Goal: Use online tool/utility

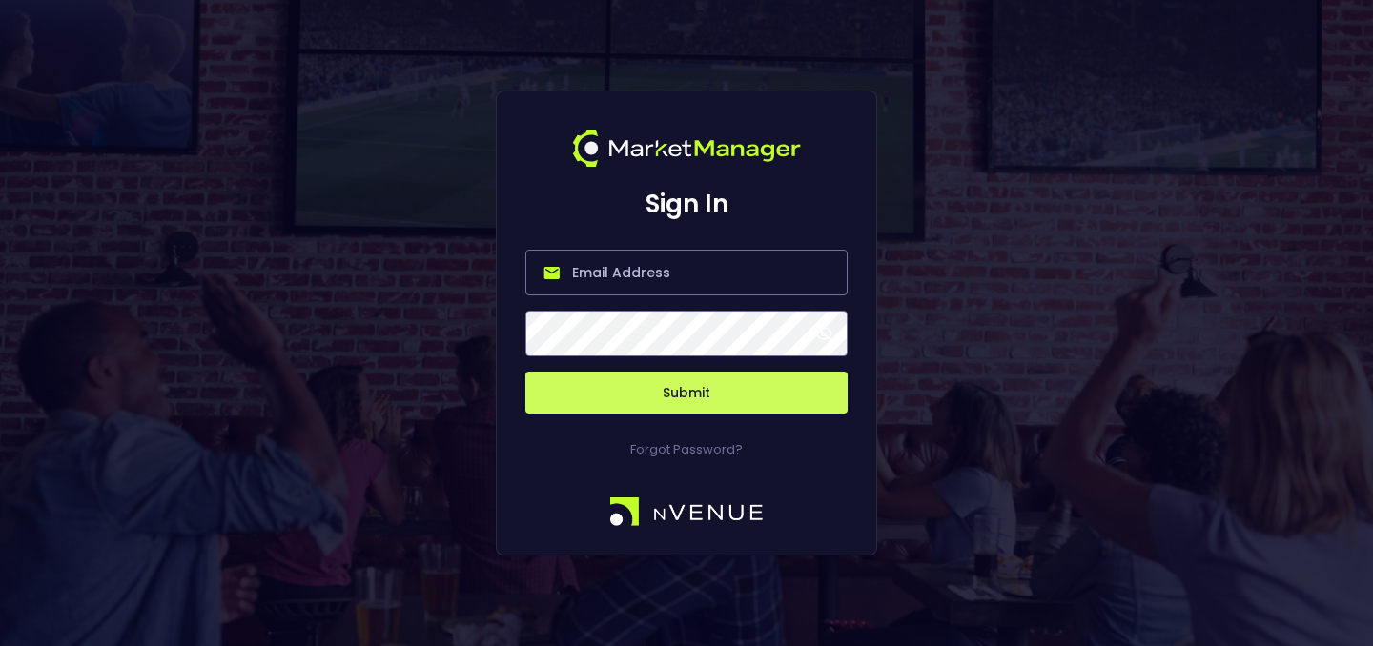
type input "[PERSON_NAME][EMAIL_ADDRESS][DOMAIN_NAME]"
click at [686, 398] on button "Submit" at bounding box center [686, 393] width 322 height 42
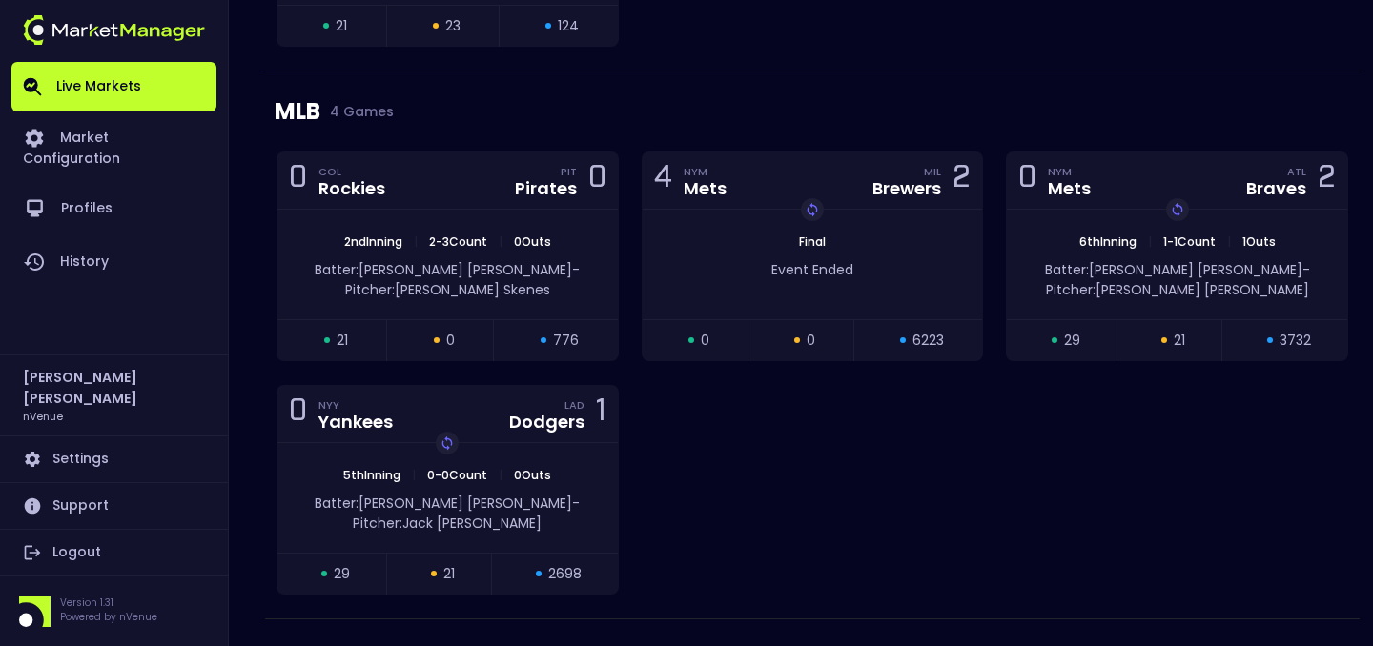
scroll to position [2059, 0]
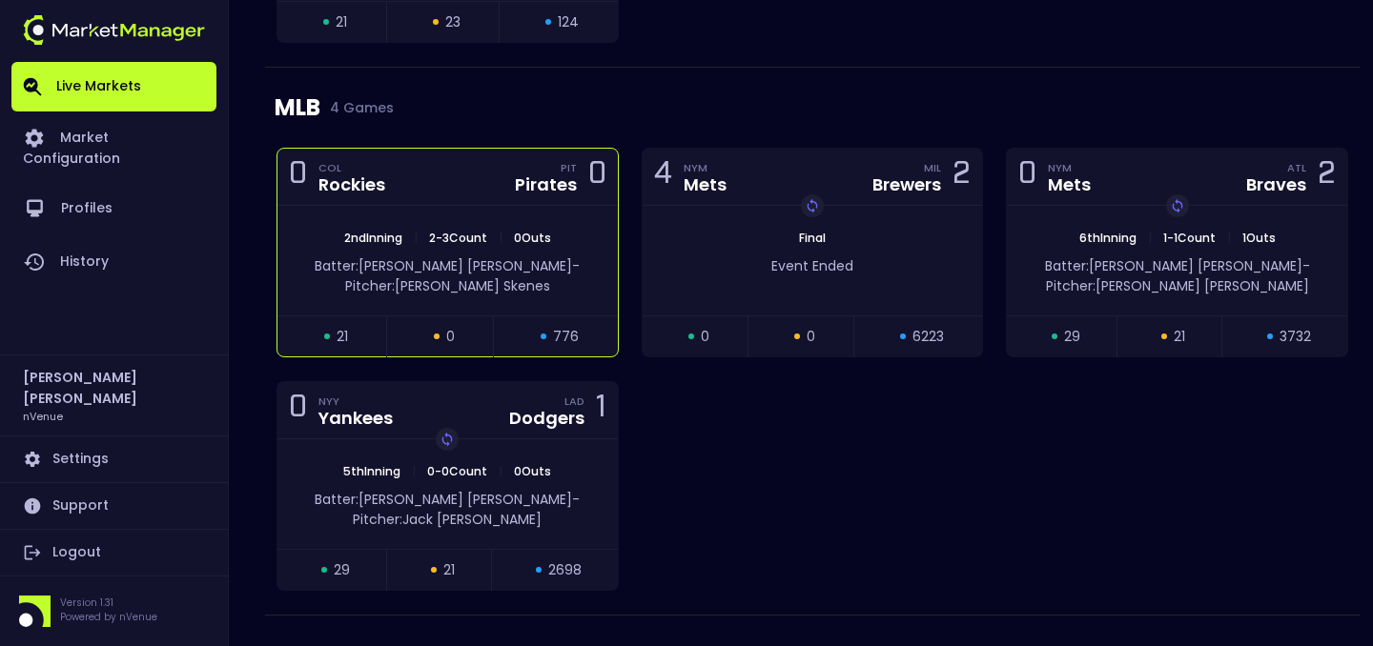
click at [502, 277] on span "Pitcher: [PERSON_NAME]" at bounding box center [447, 286] width 205 height 19
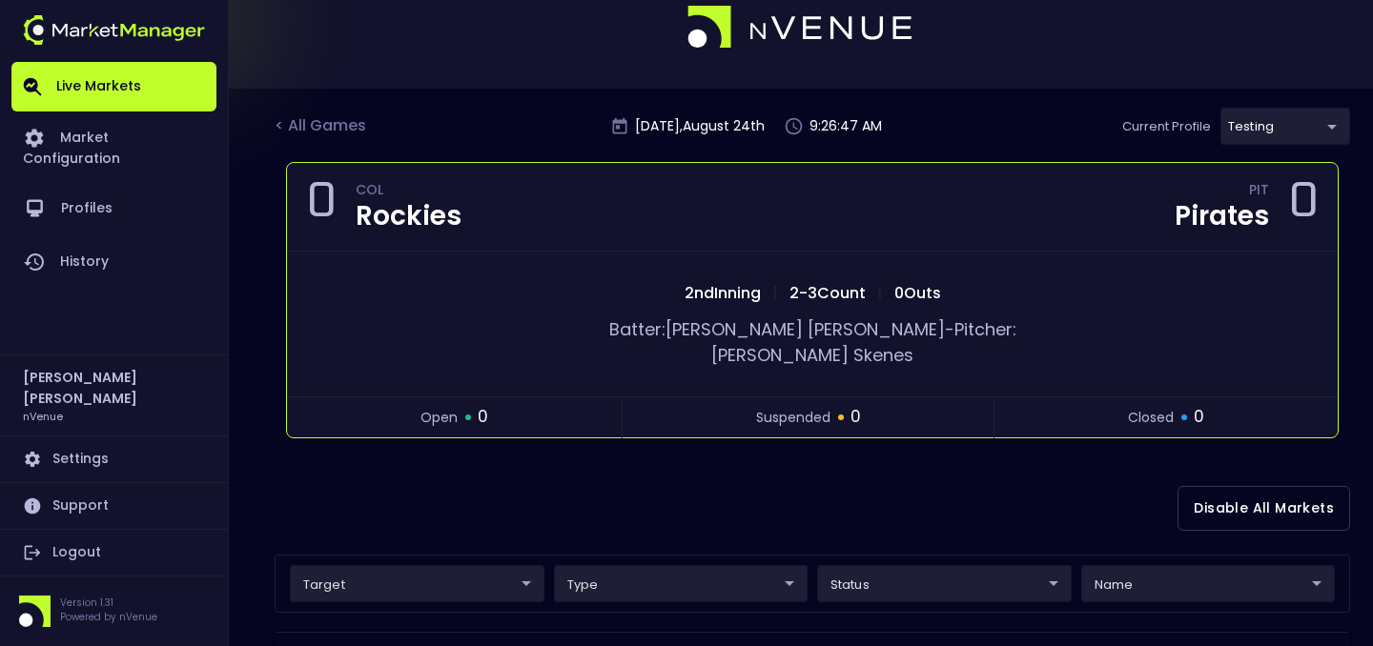
scroll to position [0, 0]
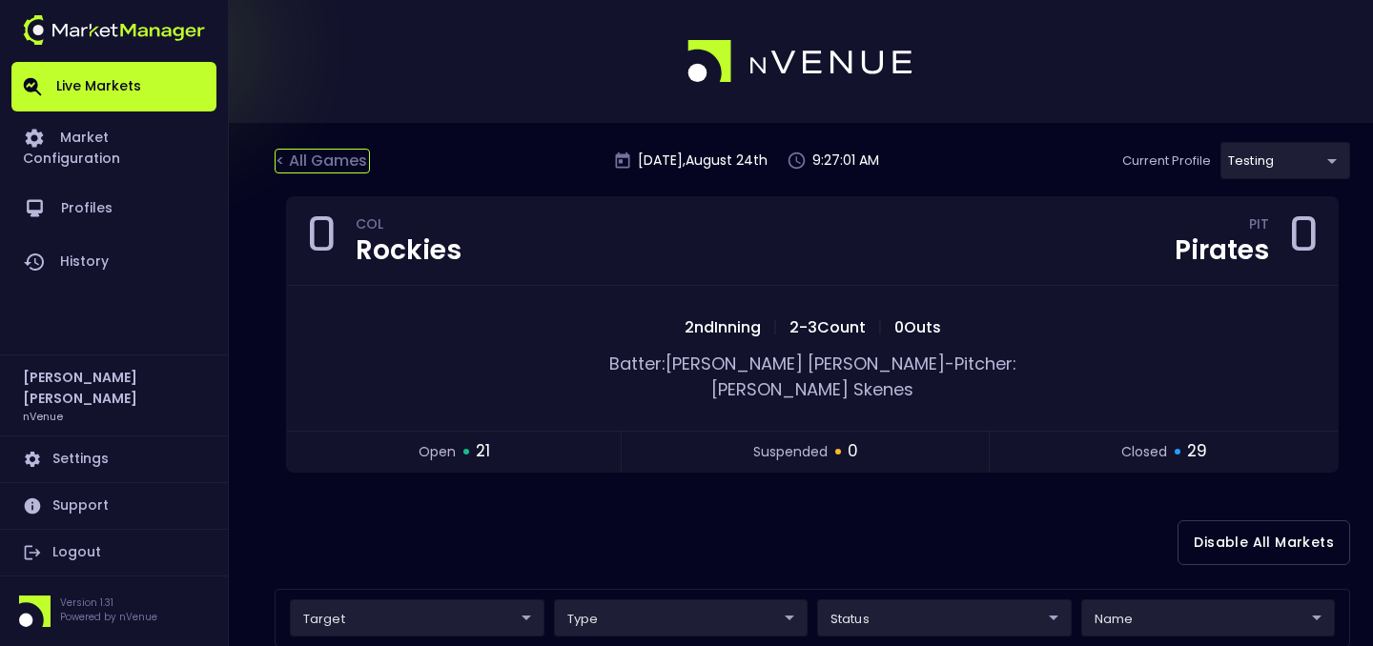
click at [333, 165] on div "< All Games" at bounding box center [322, 161] width 95 height 25
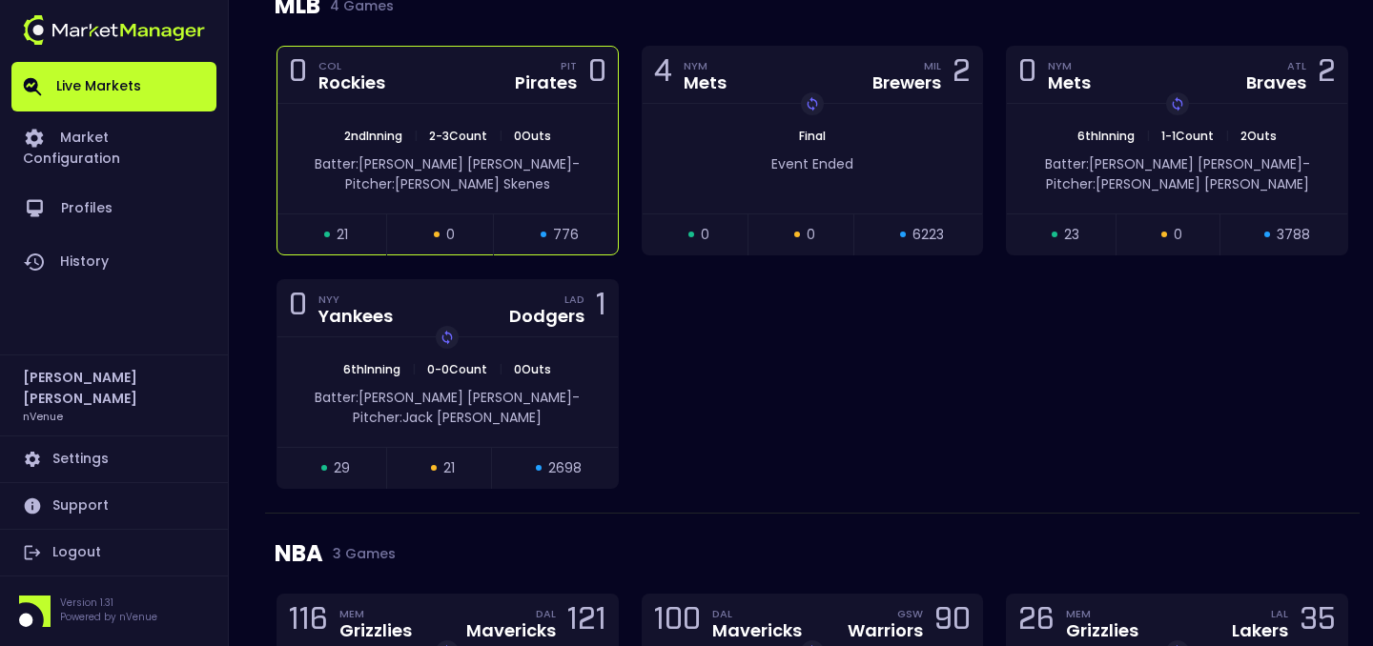
click at [537, 174] on span "Pitcher: [PERSON_NAME]" at bounding box center [447, 183] width 205 height 19
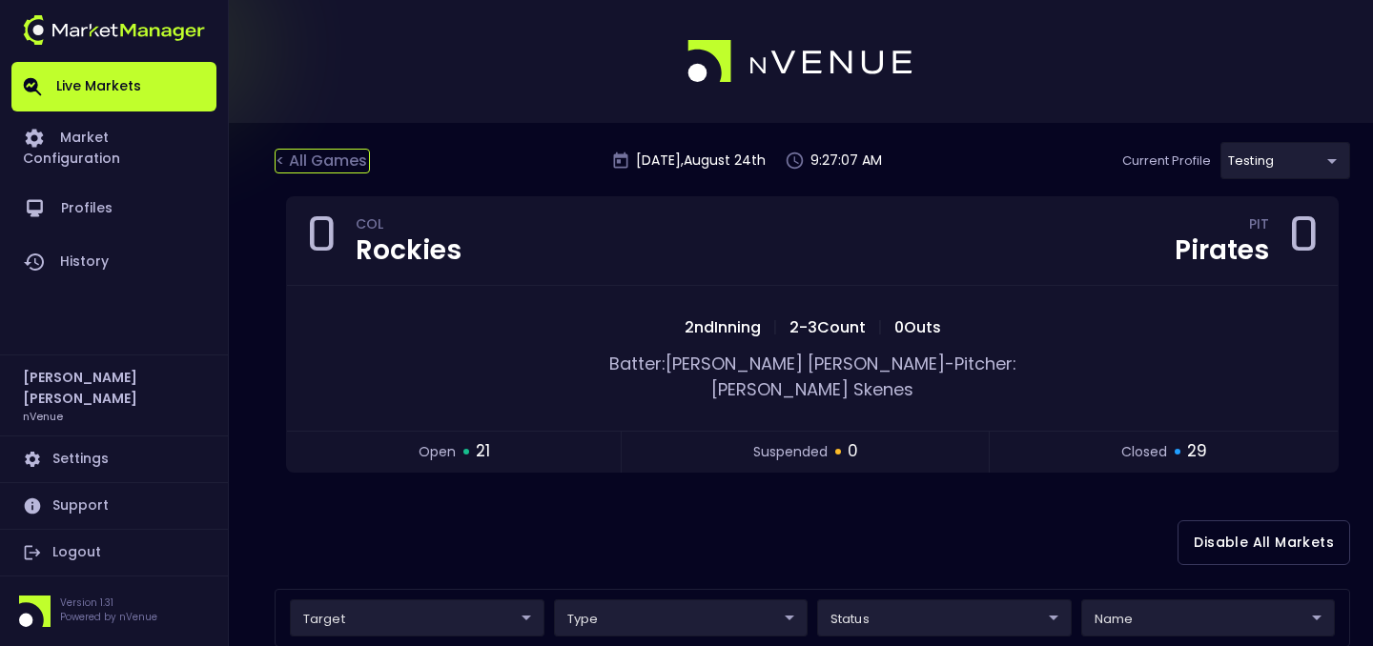
click at [329, 167] on div "< All Games" at bounding box center [322, 161] width 95 height 25
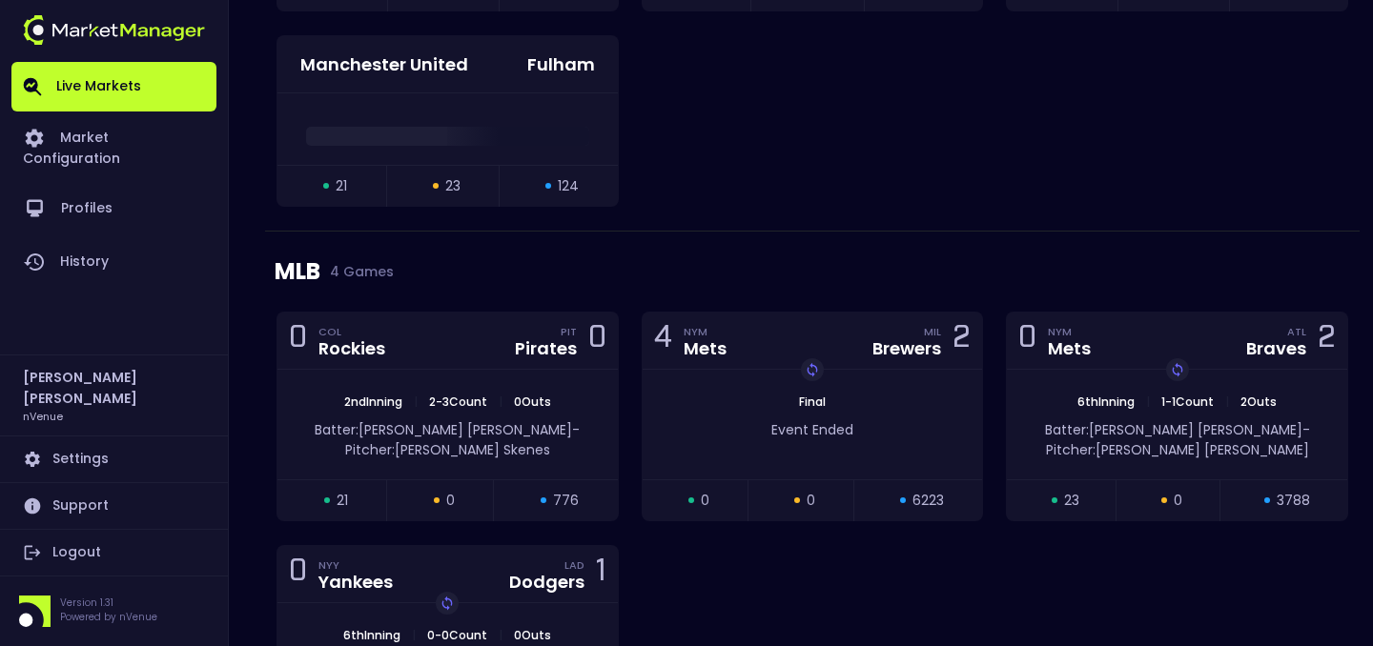
scroll to position [1904, 0]
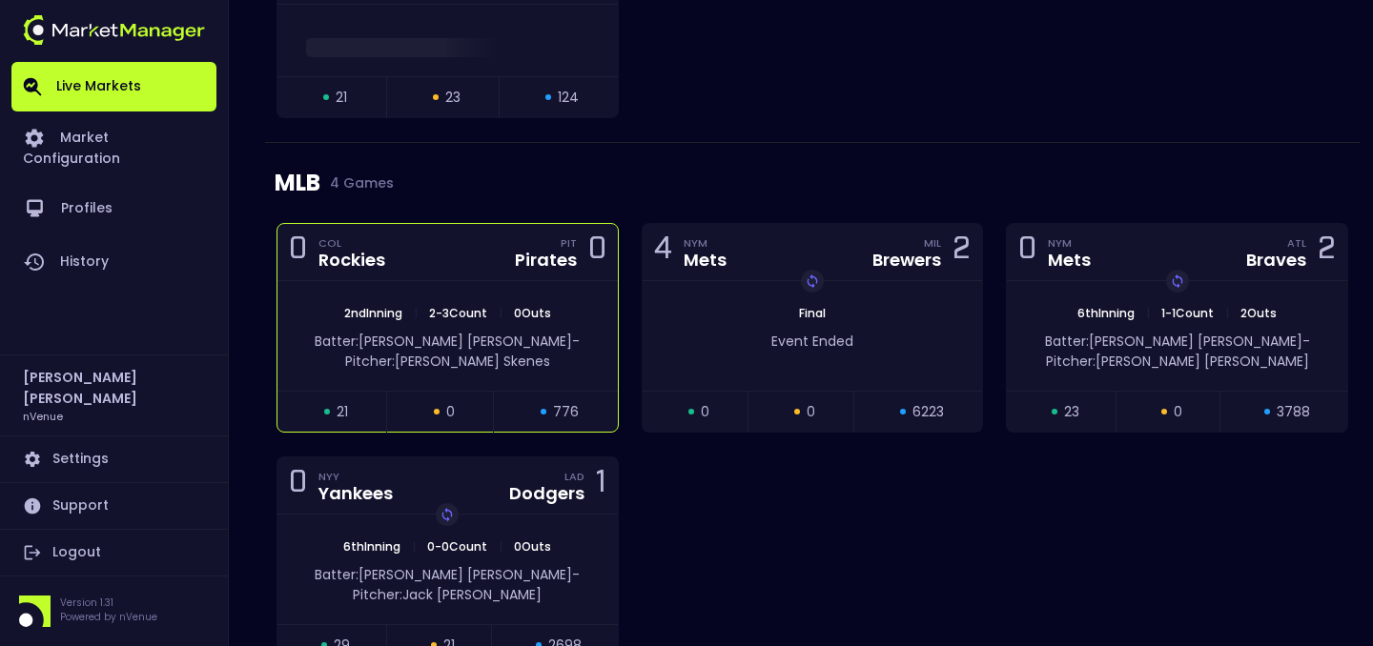
click at [505, 352] on span "Pitcher: [PERSON_NAME]" at bounding box center [447, 361] width 205 height 19
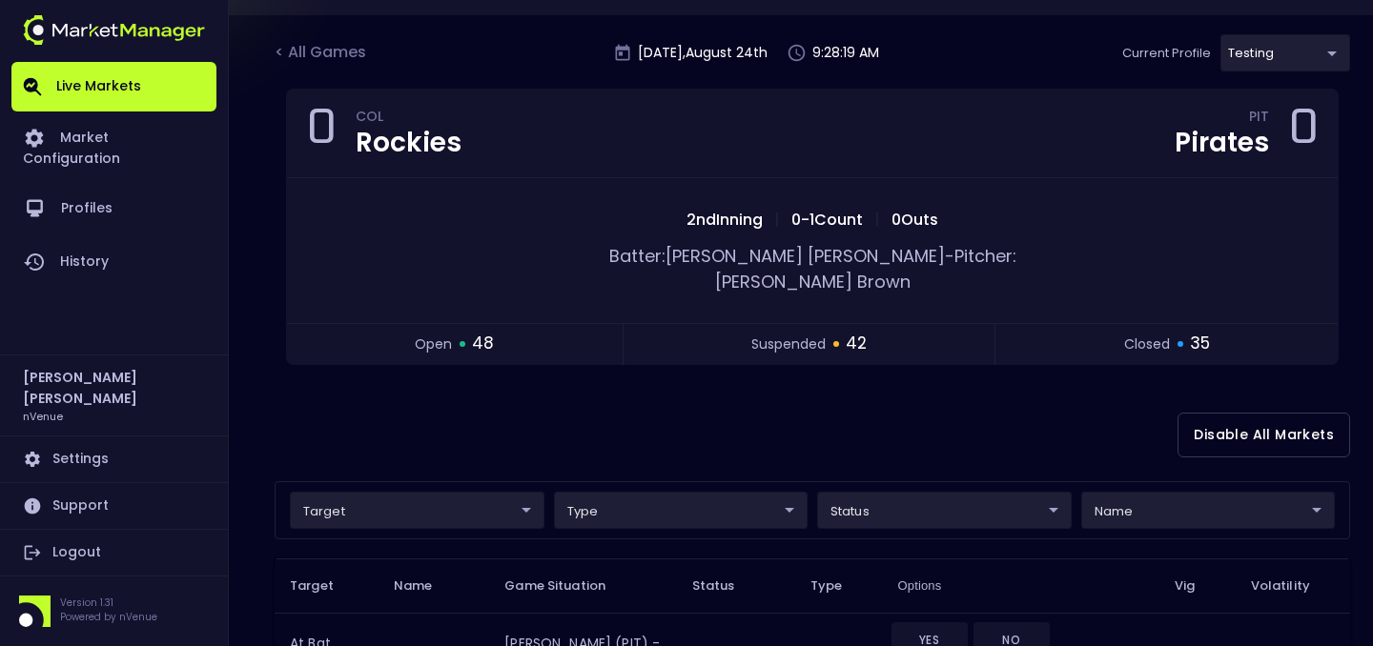
scroll to position [236, 0]
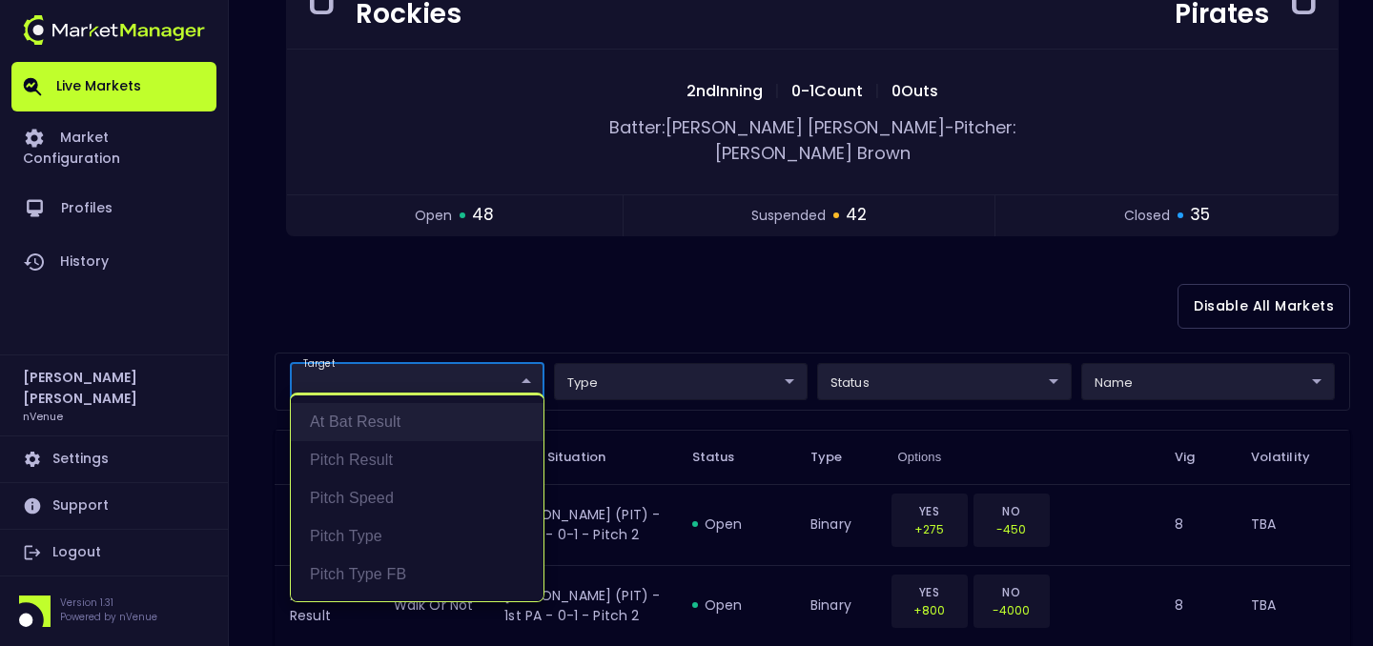
click at [480, 417] on li "At Bat Result" at bounding box center [417, 422] width 253 height 38
type input "At Bat Result"
click at [610, 303] on div at bounding box center [686, 323] width 1373 height 646
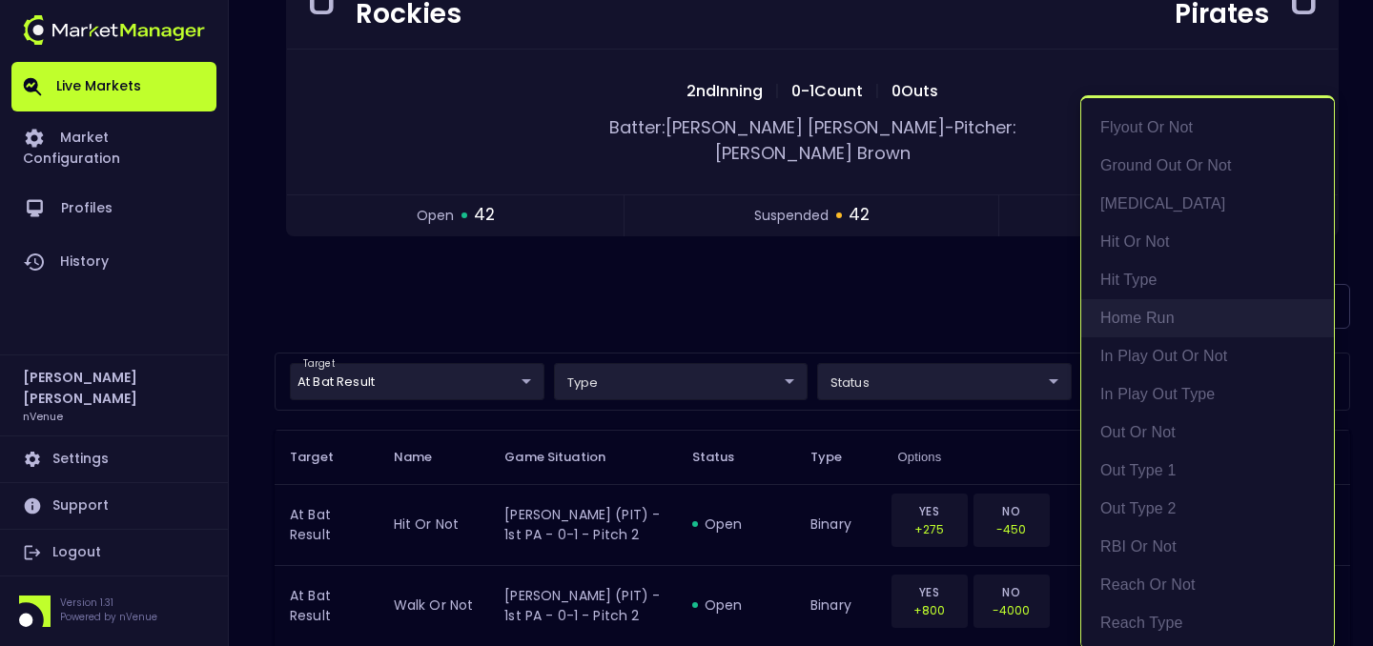
scroll to position [452, 0]
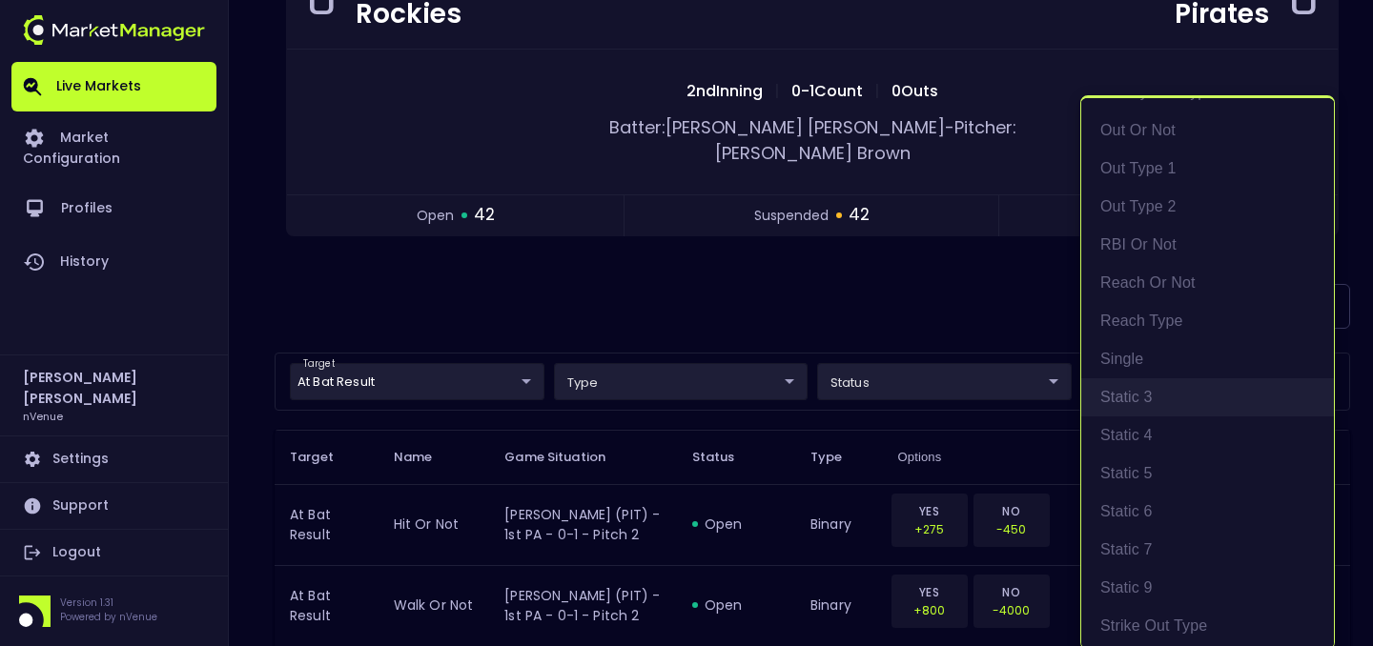
click at [1161, 412] on li "Static 3" at bounding box center [1207, 398] width 253 height 38
type input "Static 3"
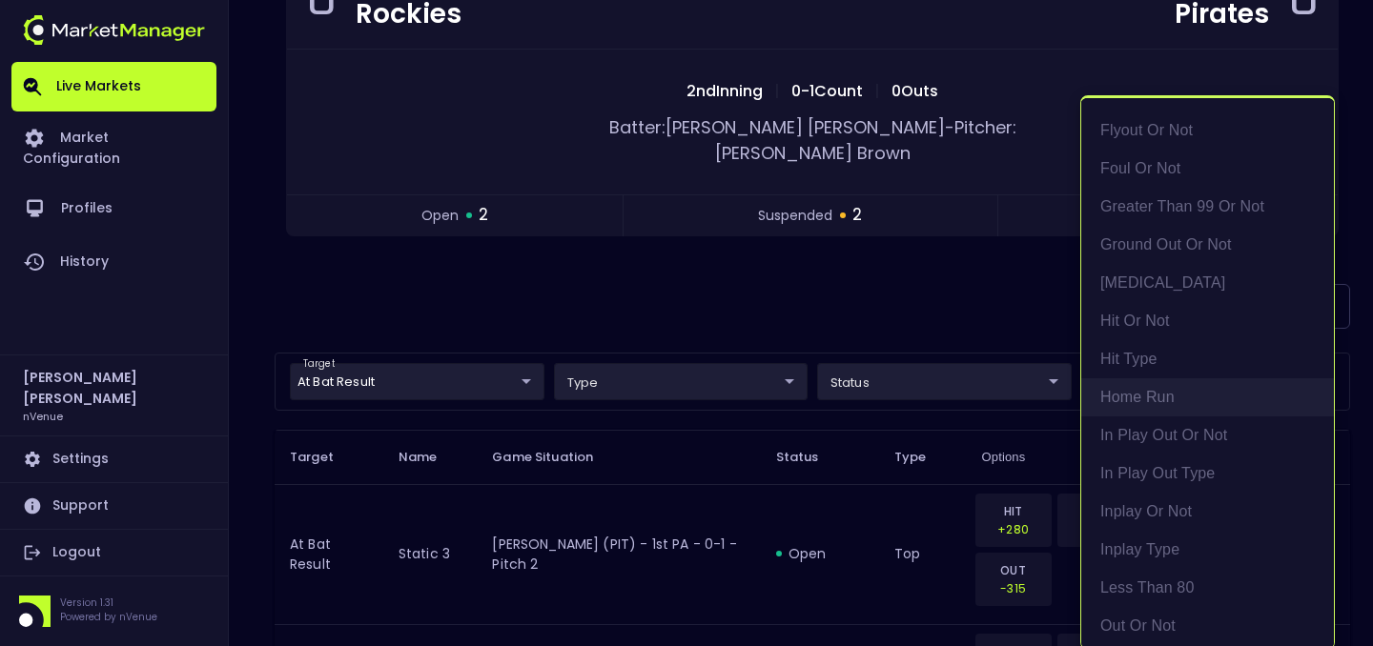
scroll to position [1353, 0]
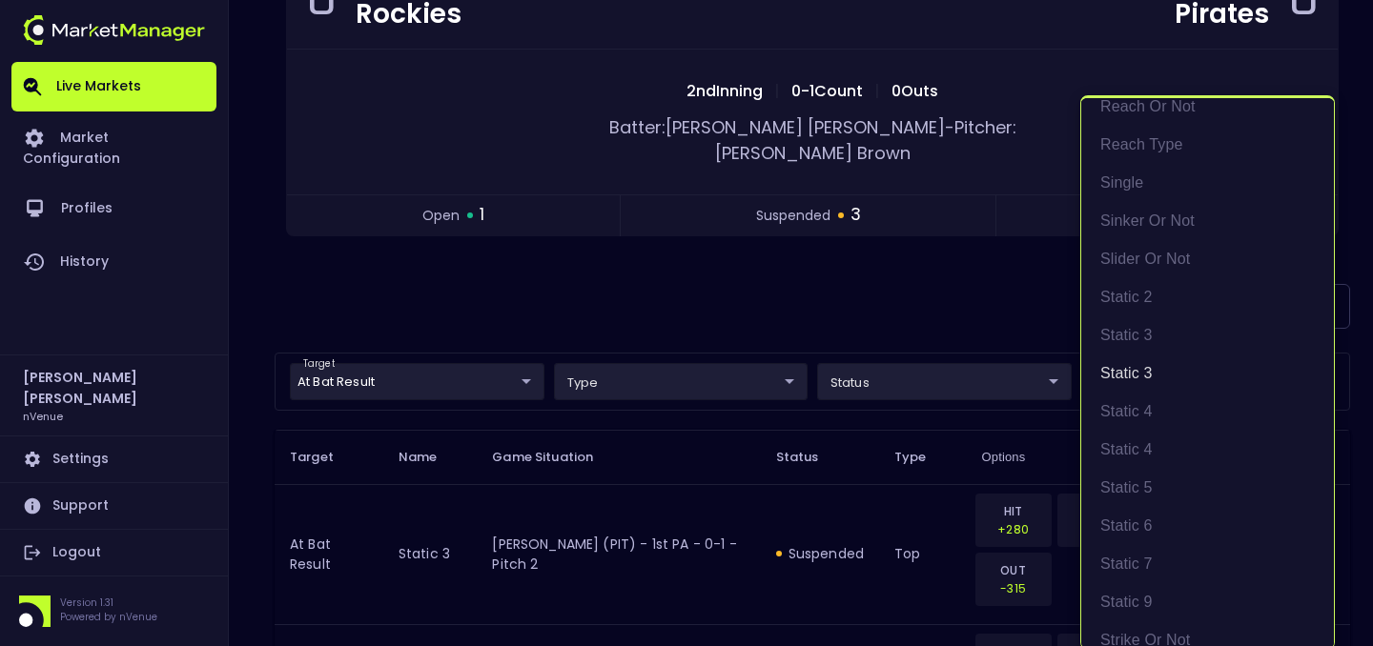
click at [891, 266] on div at bounding box center [686, 323] width 1373 height 646
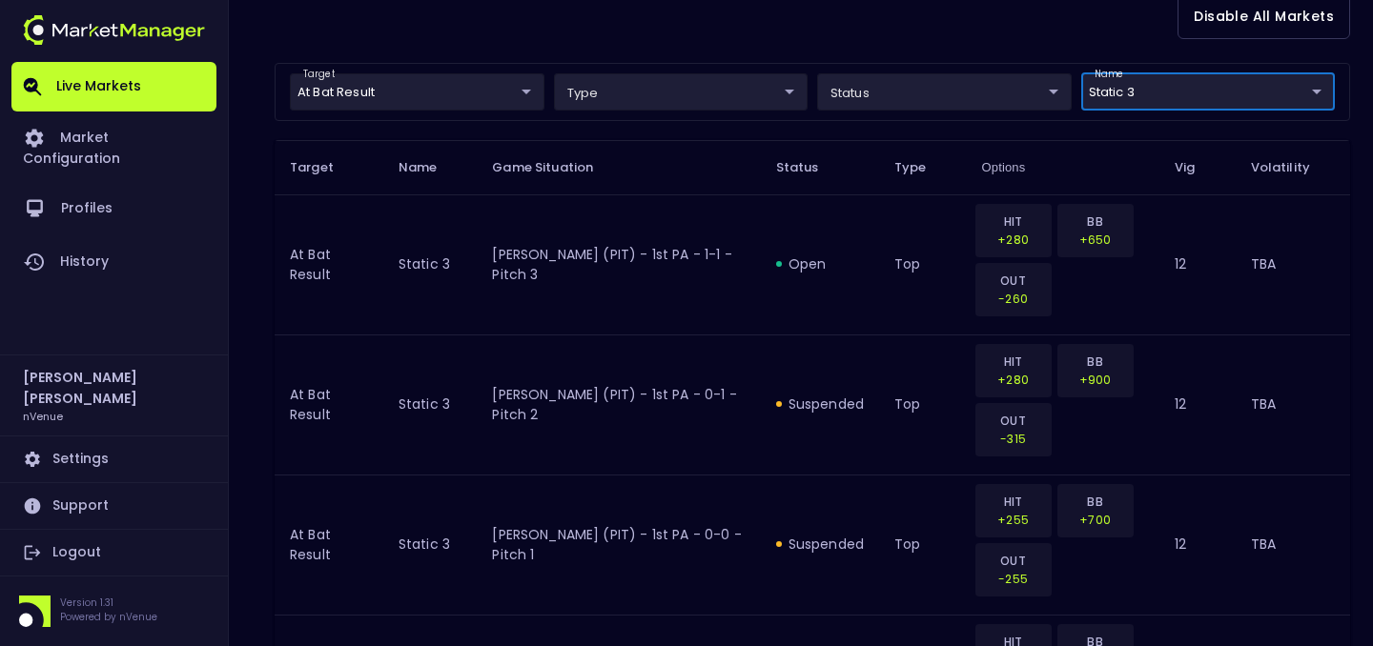
scroll to position [396, 0]
